Goal: Navigation & Orientation: Find specific page/section

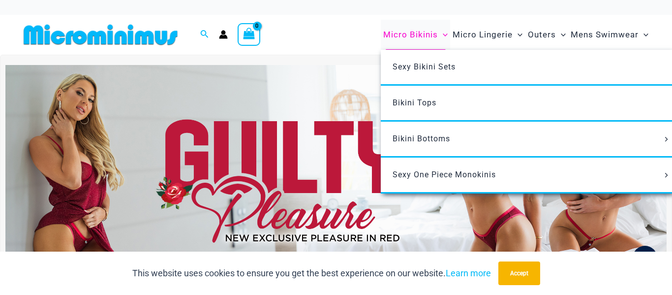
click at [433, 37] on span "Micro Bikinis" at bounding box center [410, 34] width 55 height 25
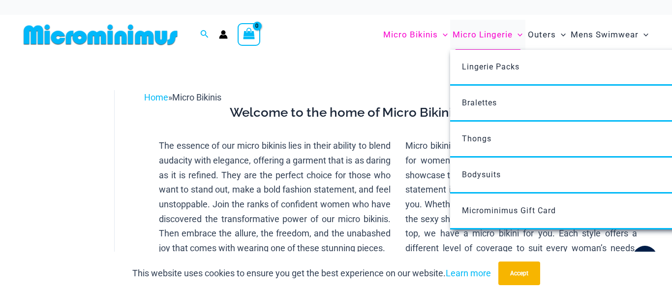
click at [502, 25] on span "Micro Lingerie" at bounding box center [483, 34] width 60 height 25
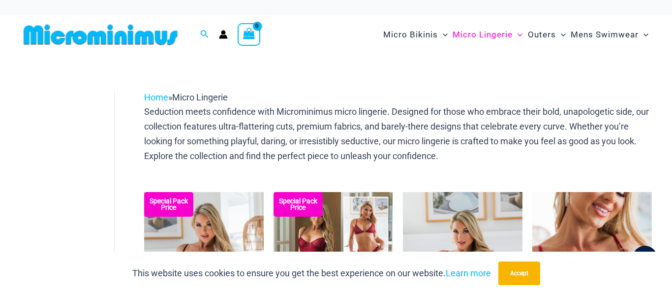
click at [533, 274] on button "Accept" at bounding box center [520, 273] width 42 height 24
